Goal: Communication & Community: Answer question/provide support

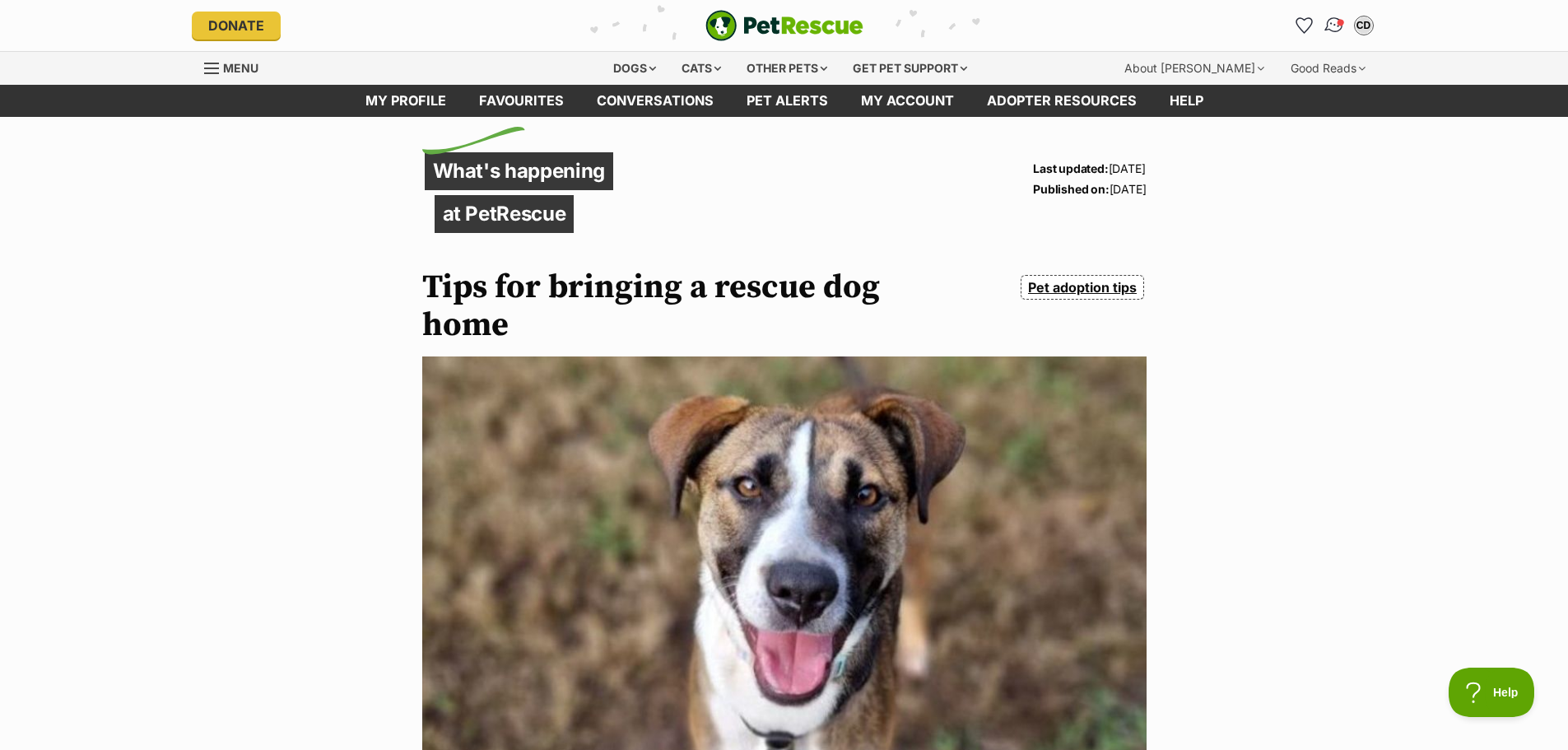
click at [1337, 22] on span "Conversations" at bounding box center [1340, 22] width 8 height 8
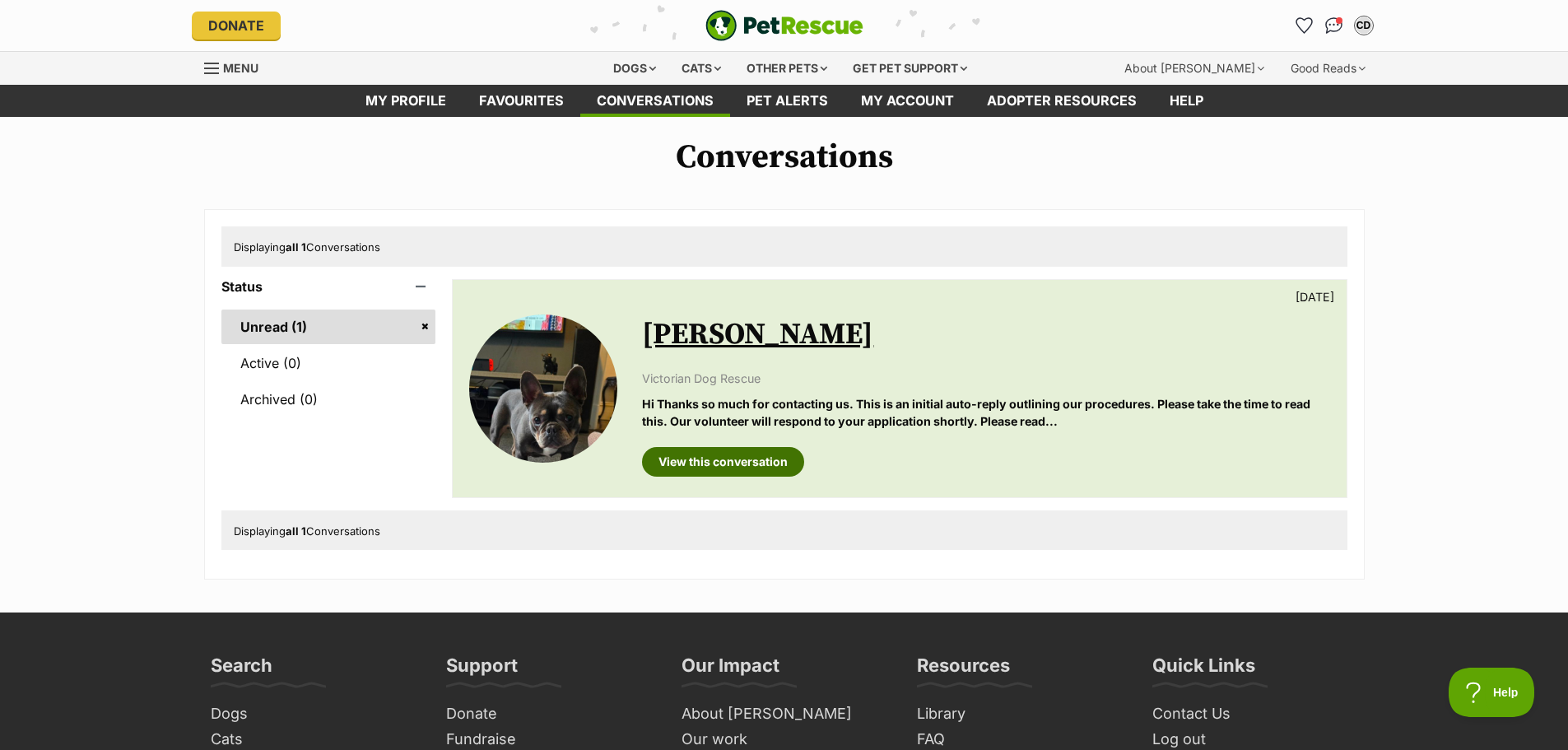
click at [700, 455] on link "View this conversation" at bounding box center [723, 461] width 162 height 30
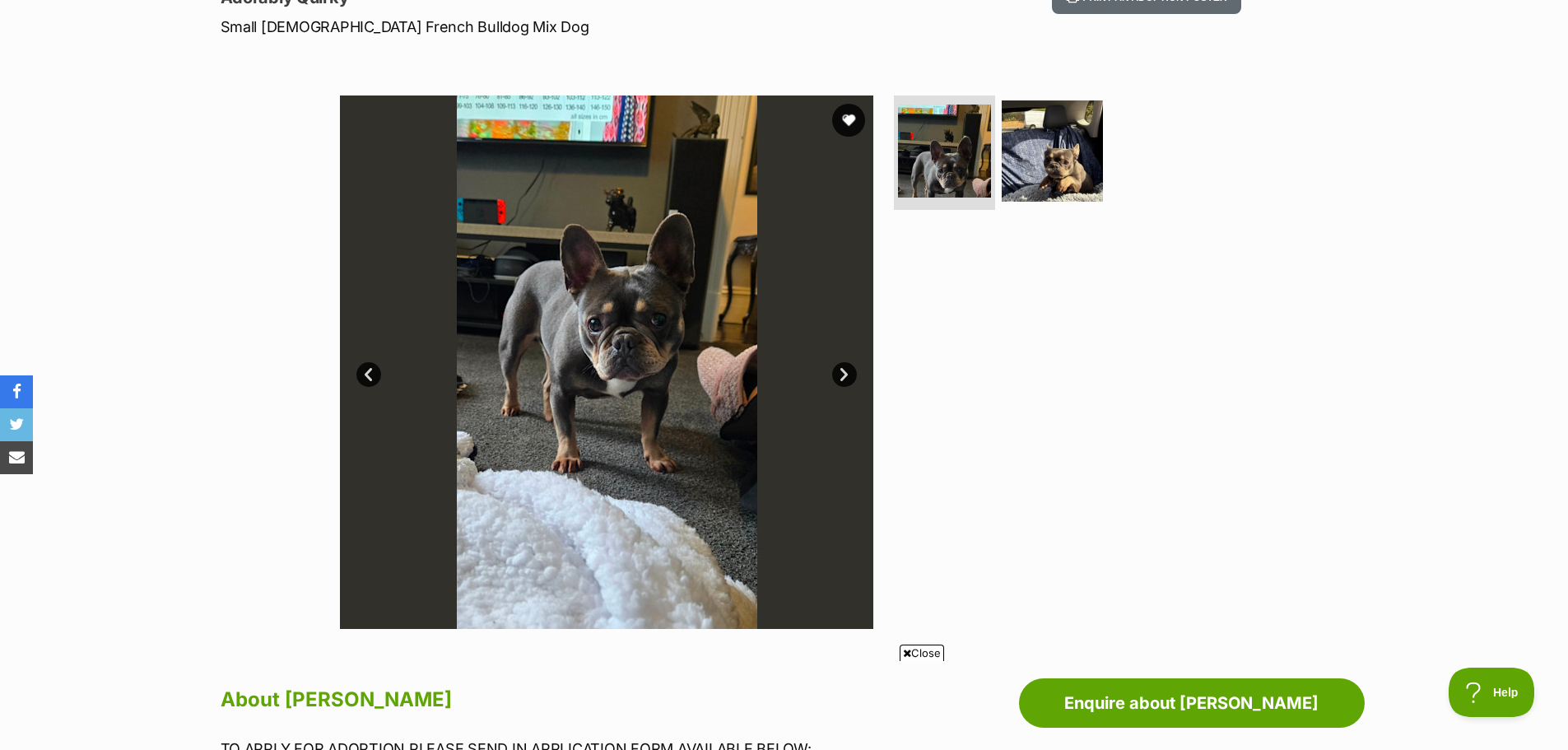
click at [842, 373] on link "Next" at bounding box center [843, 374] width 24 height 24
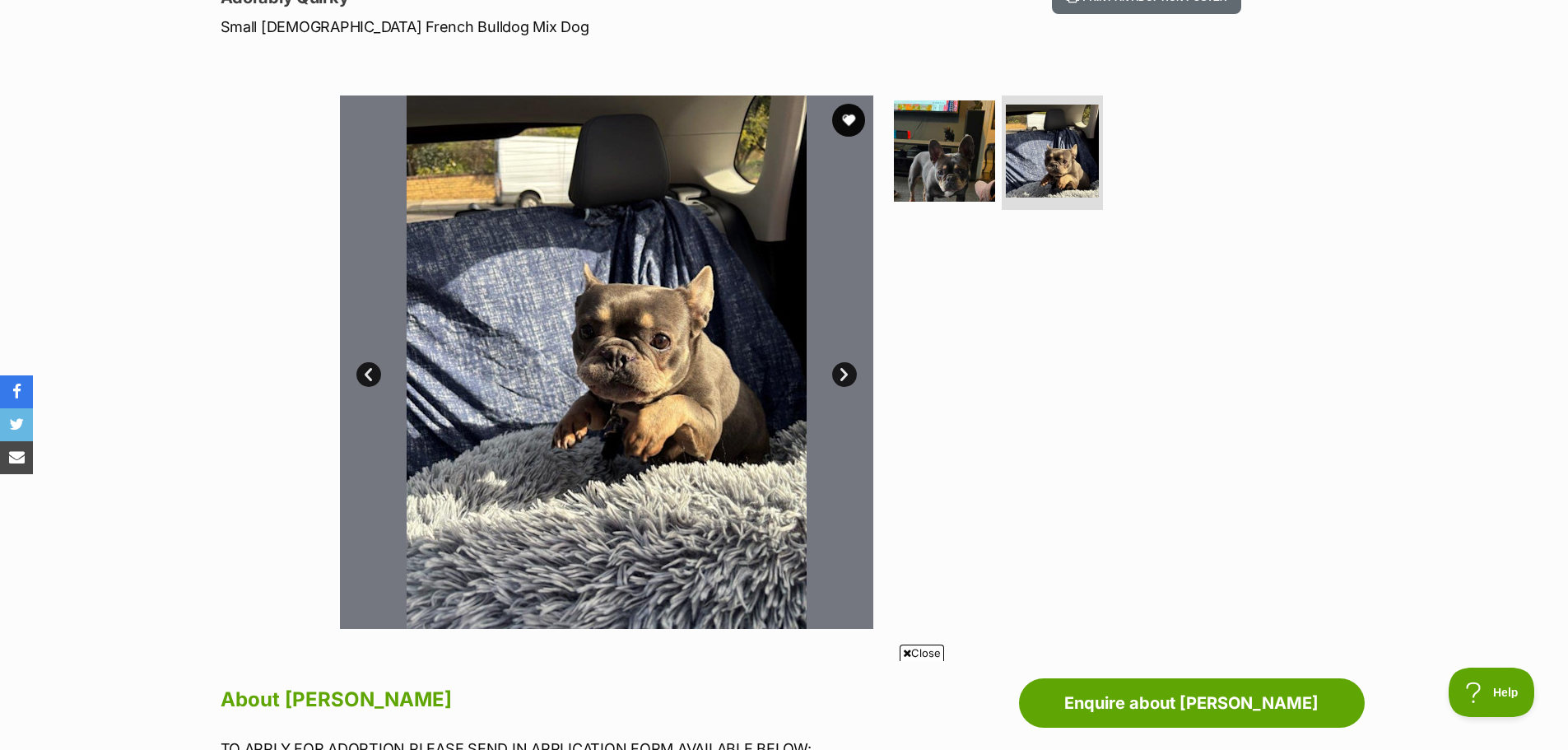
click at [842, 373] on link "Next" at bounding box center [843, 374] width 24 height 24
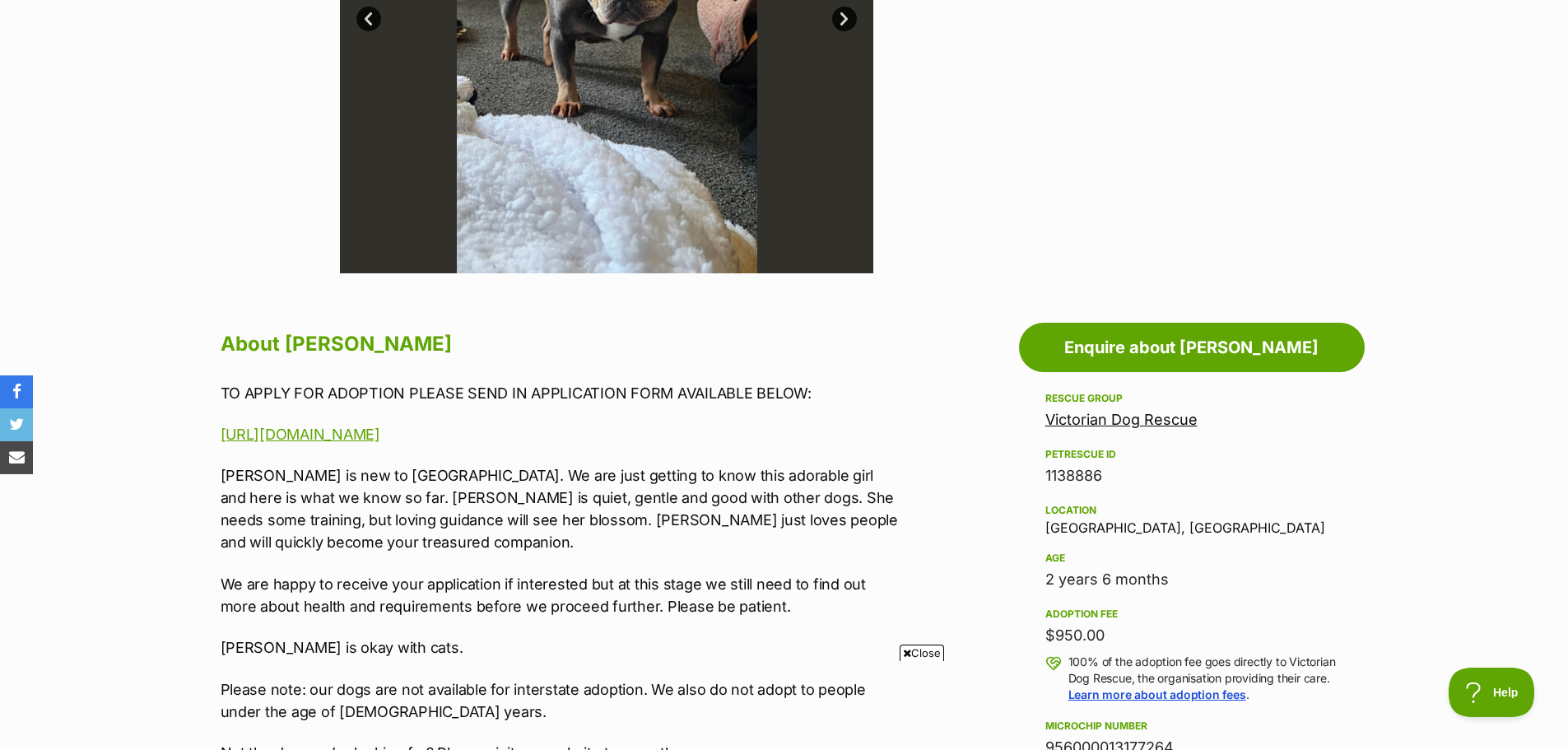
scroll to position [658, 0]
